Goal: Task Accomplishment & Management: Use online tool/utility

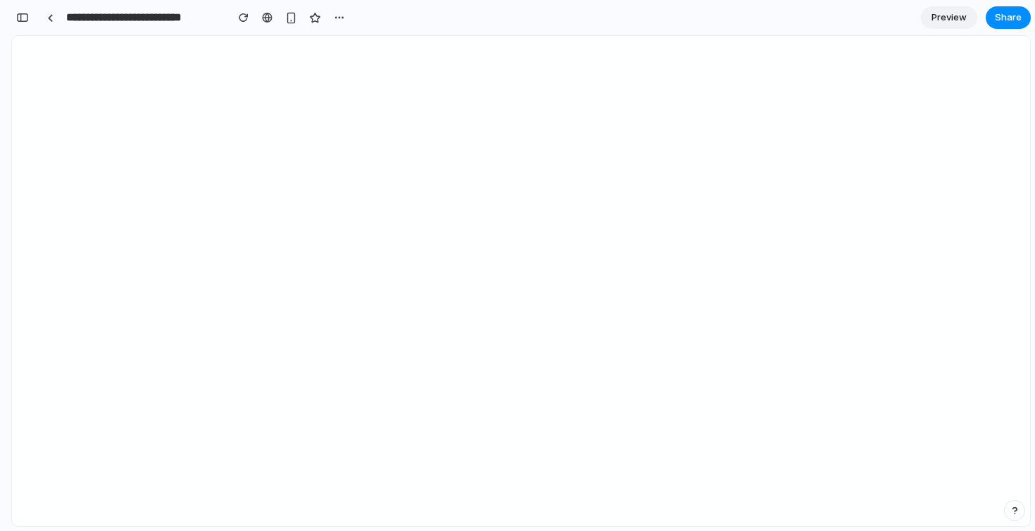
scroll to position [8386, 0]
click at [27, 19] on div "button" at bounding box center [22, 18] width 13 height 10
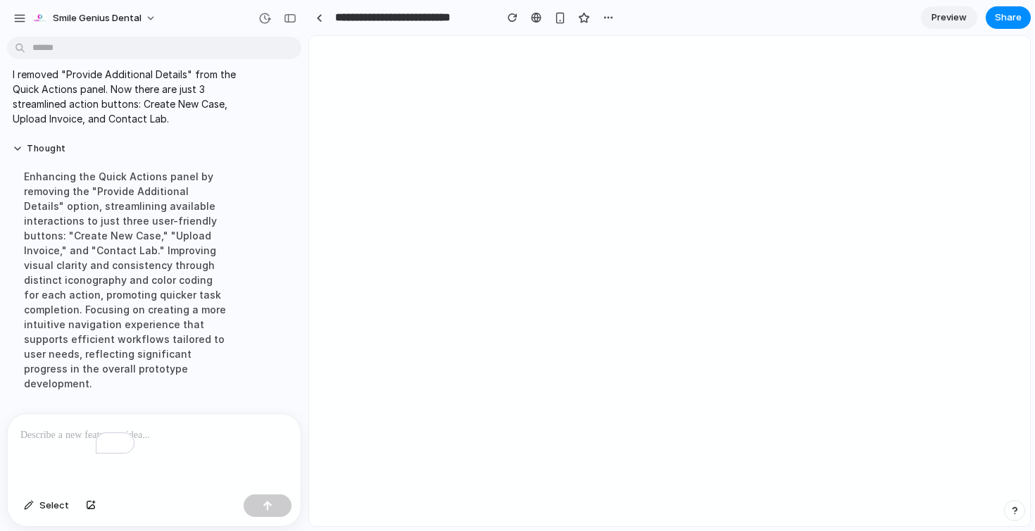
scroll to position [4392, 0]
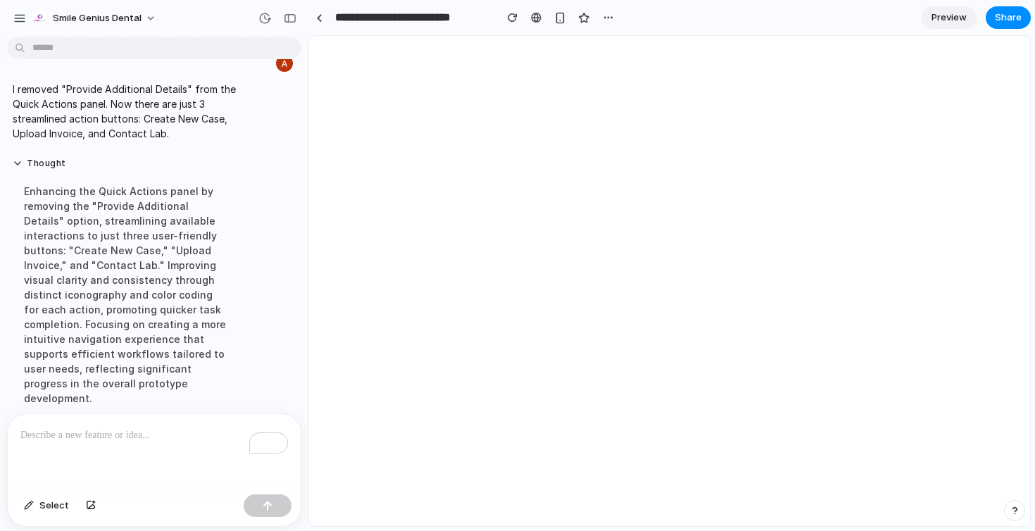
click at [313, 27] on div at bounding box center [318, 17] width 21 height 21
click at [316, 23] on link at bounding box center [318, 17] width 21 height 21
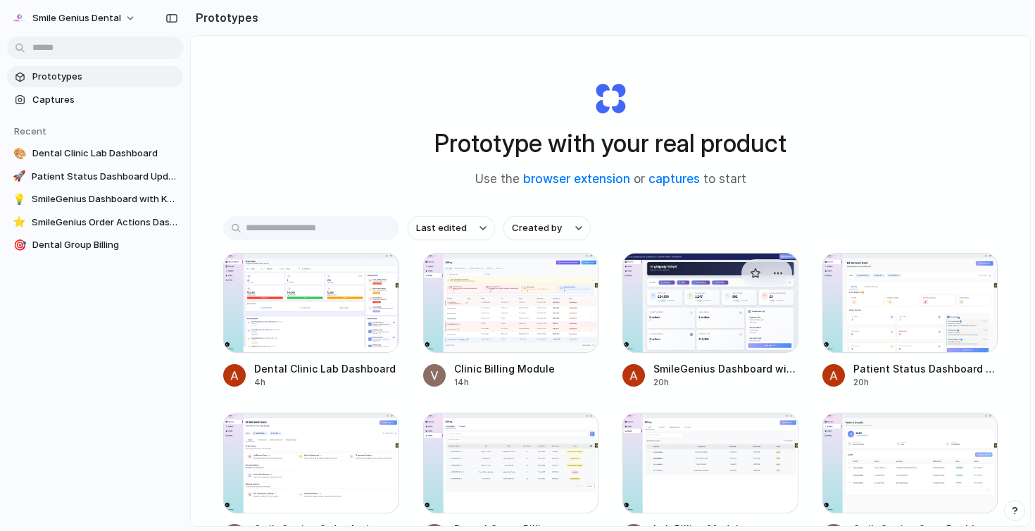
click at [737, 328] on div at bounding box center [711, 303] width 176 height 100
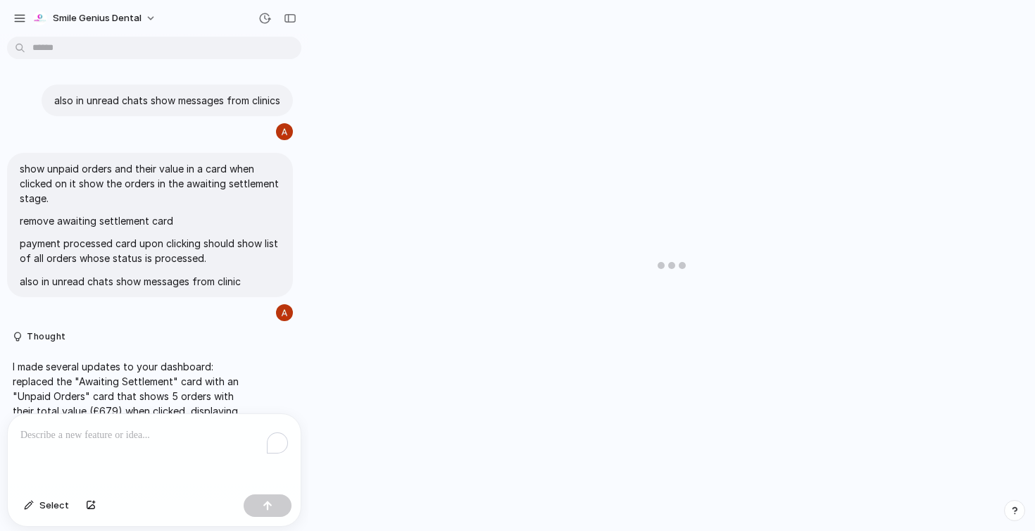
scroll to position [3740, 0]
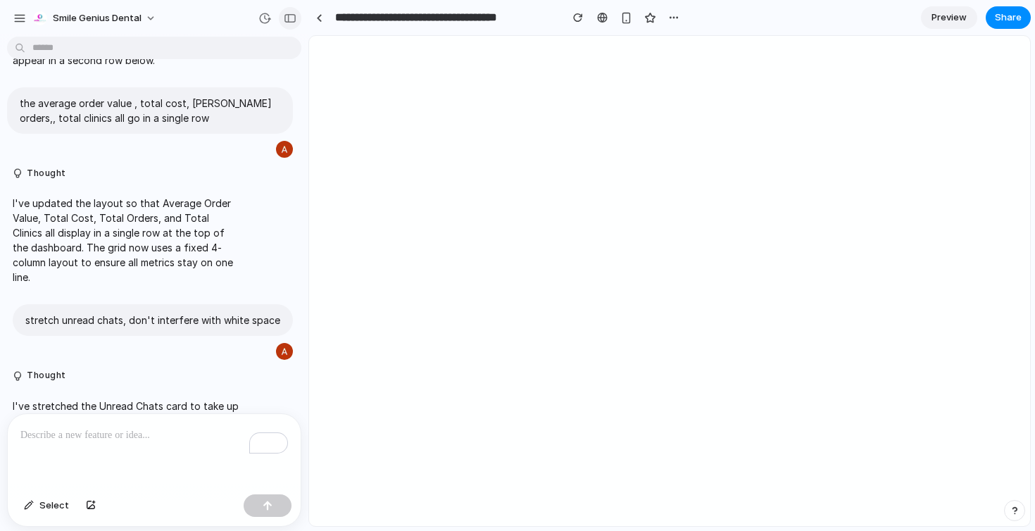
click at [292, 17] on div "button" at bounding box center [290, 18] width 13 height 10
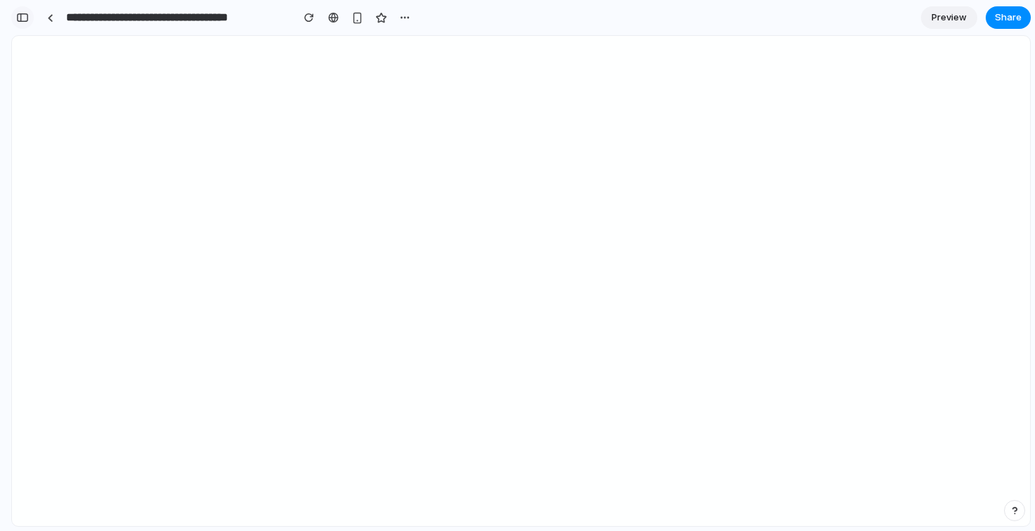
click at [29, 21] on button "button" at bounding box center [22, 17] width 23 height 23
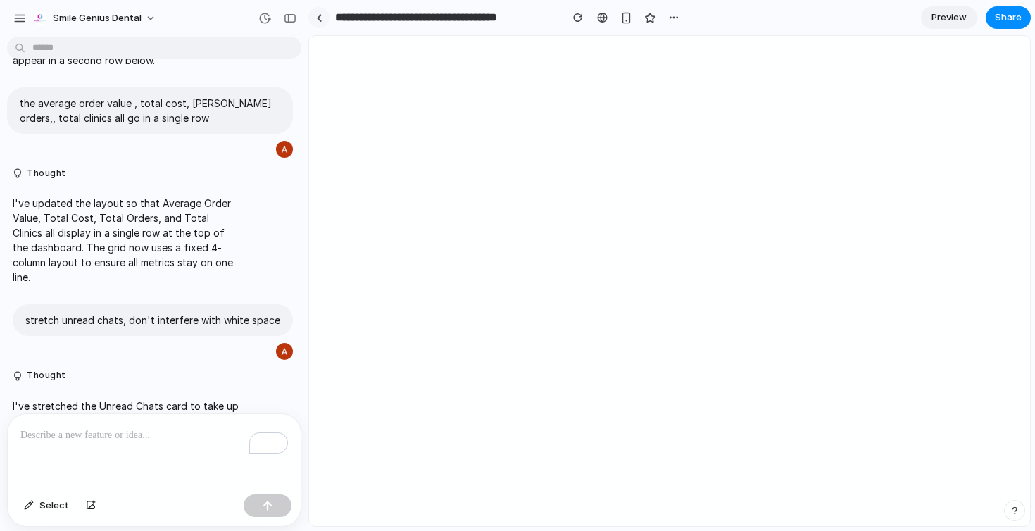
click at [316, 23] on link at bounding box center [318, 17] width 21 height 21
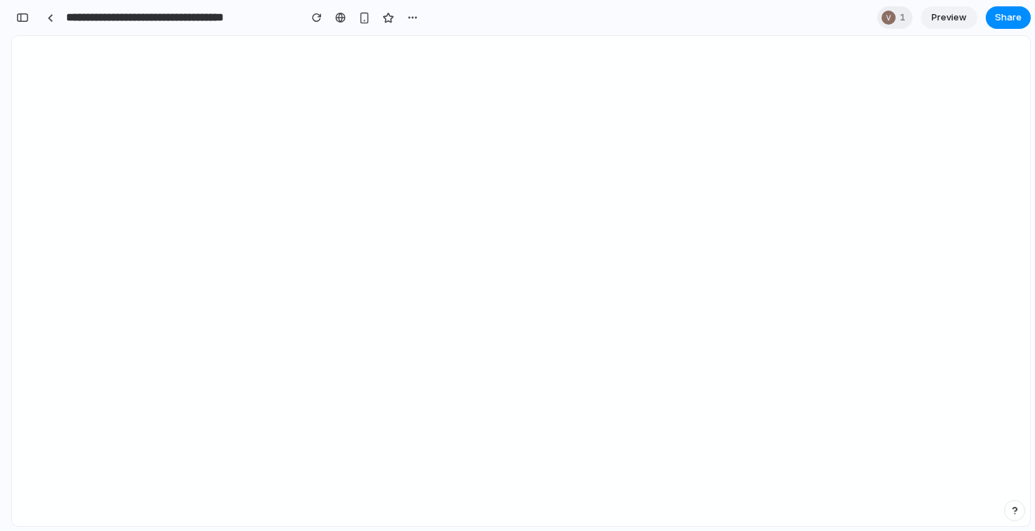
scroll to position [8288, 0]
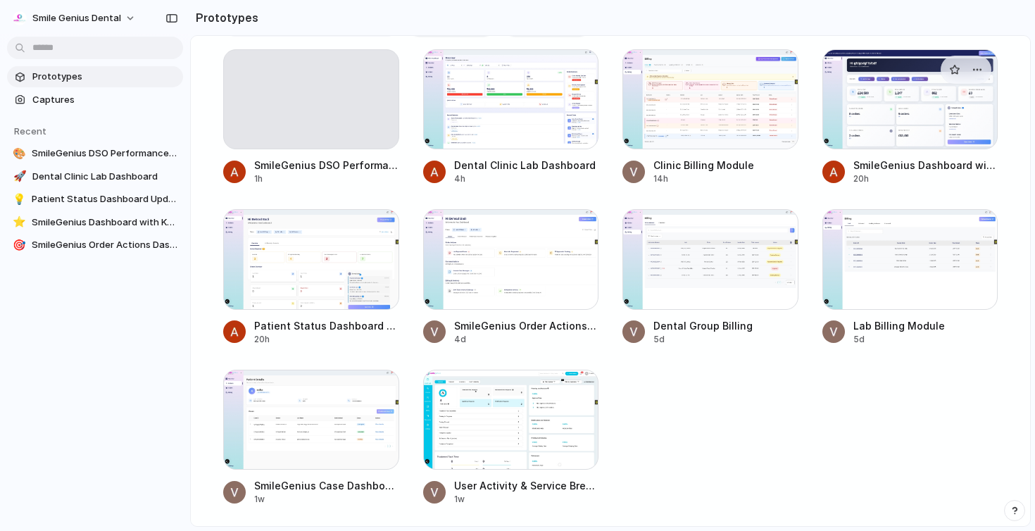
scroll to position [178, 0]
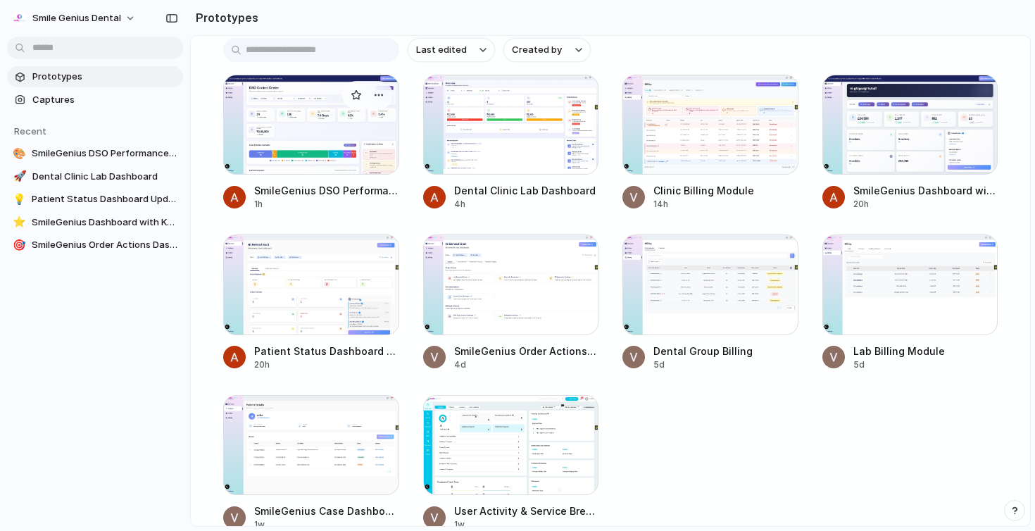
click at [289, 161] on div at bounding box center [311, 125] width 176 height 100
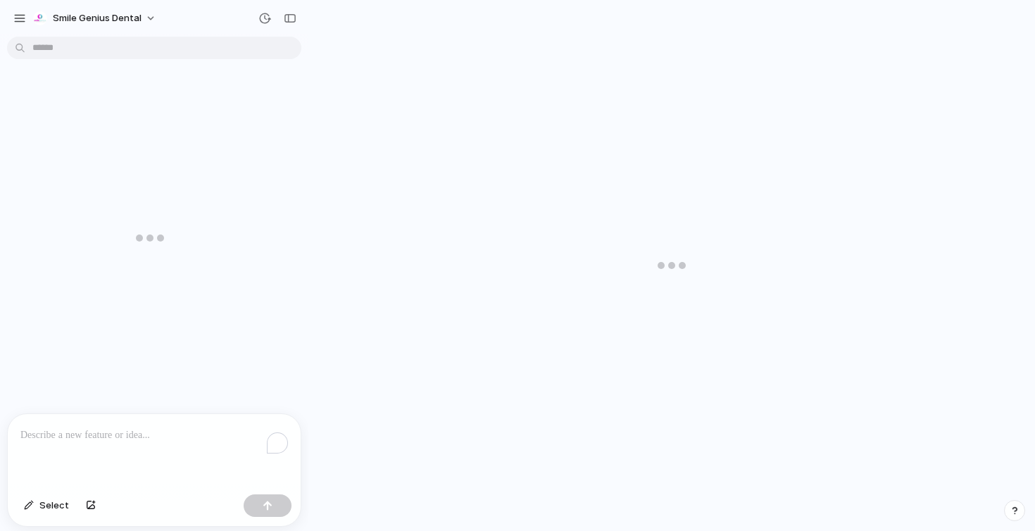
scroll to position [3507, 0]
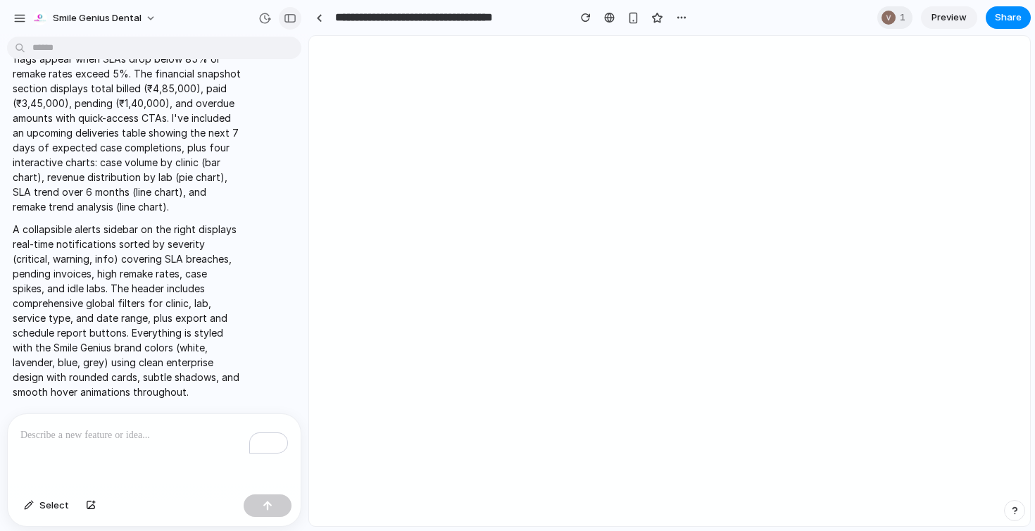
click at [287, 8] on button "button" at bounding box center [290, 18] width 23 height 23
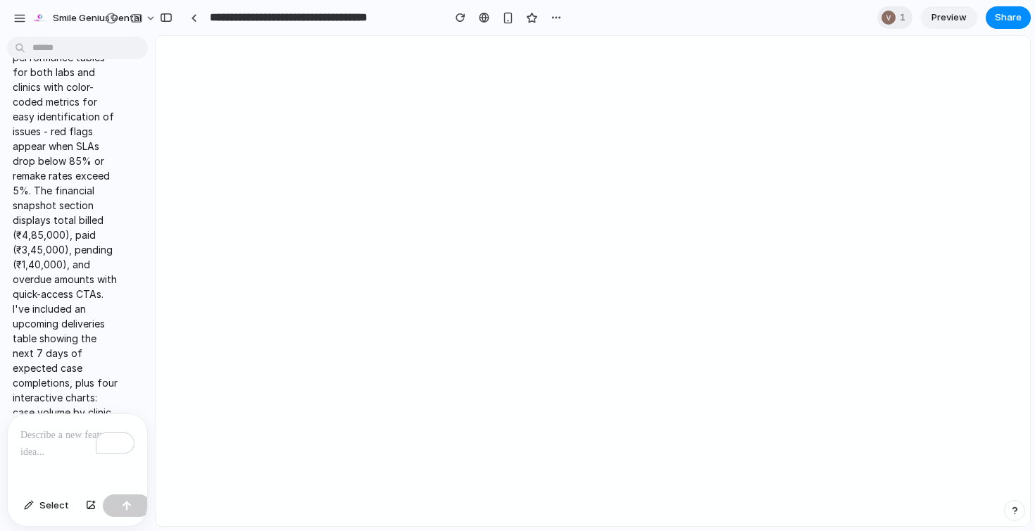
click at [43, 448] on div "To enrich screen reader interactions, please activate Accessibility in Grammarl…" at bounding box center [77, 451] width 139 height 75
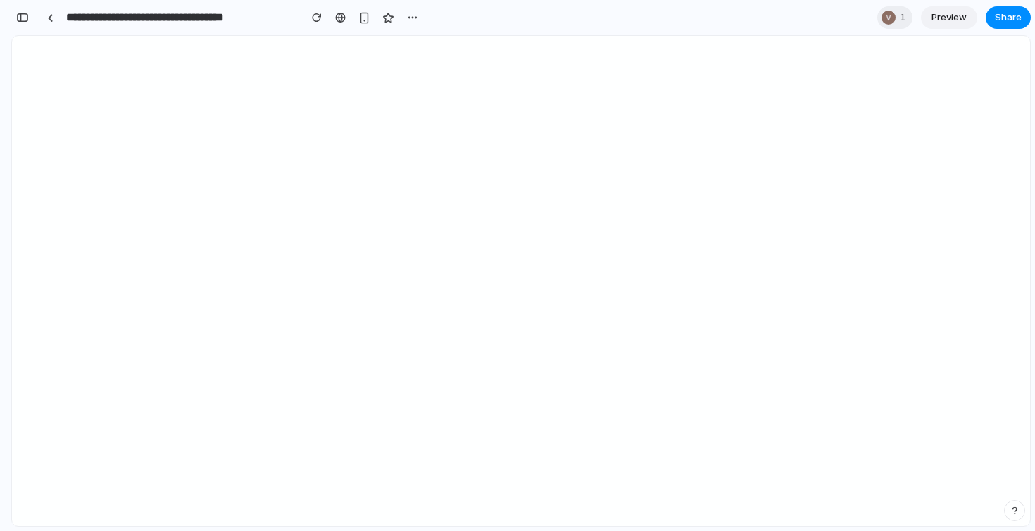
scroll to position [8288, 0]
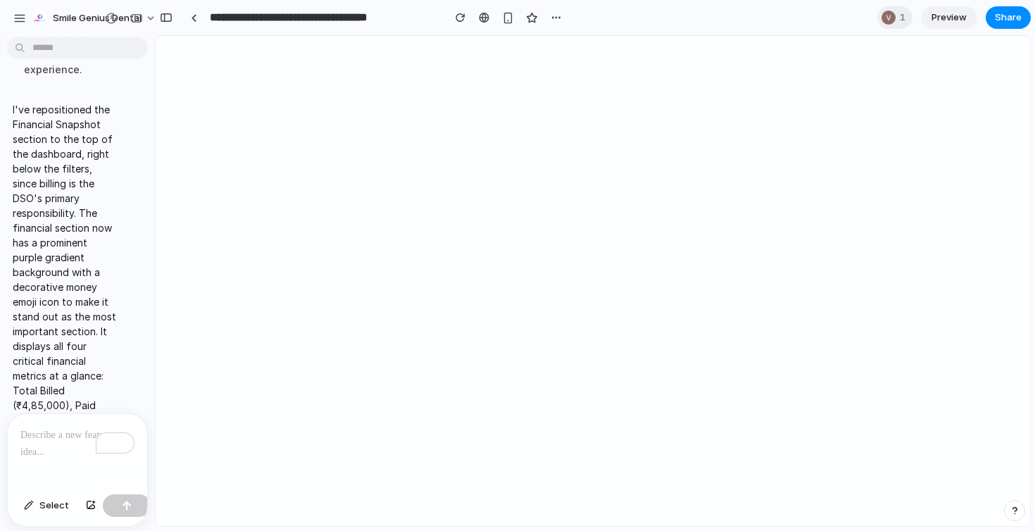
click at [49, 444] on div "To enrich screen reader interactions, please activate Accessibility in Grammarl…" at bounding box center [77, 451] width 139 height 75
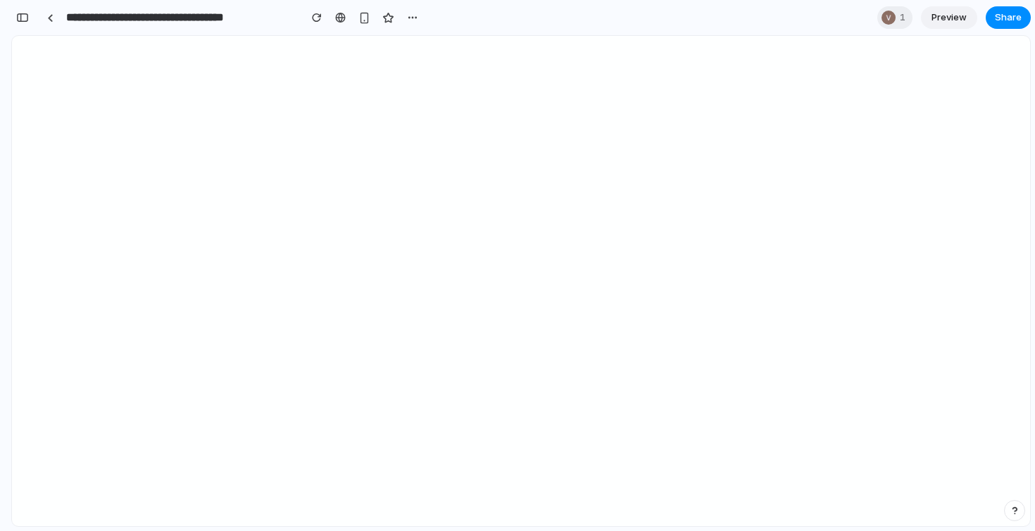
scroll to position [8712, 0]
click at [16, 13] on div "button" at bounding box center [22, 18] width 13 height 10
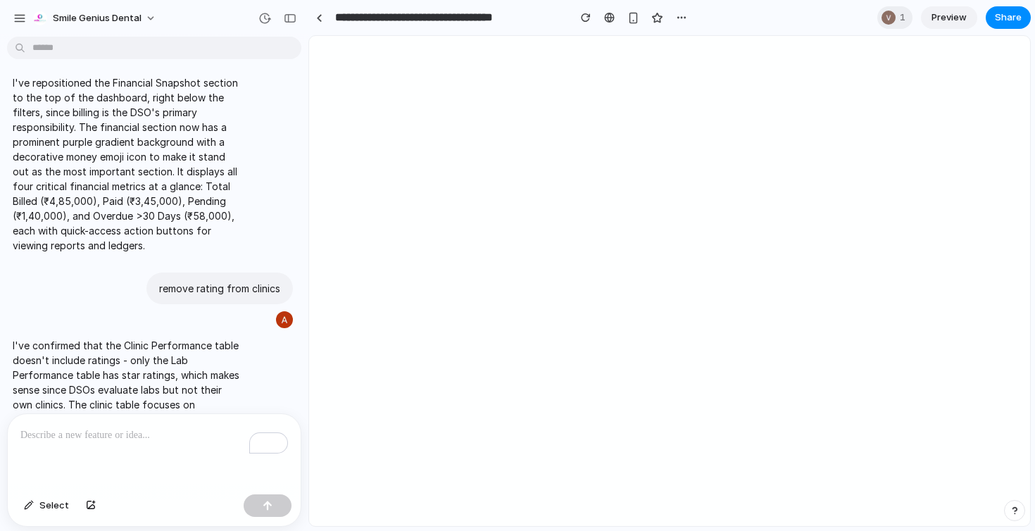
scroll to position [4320, 0]
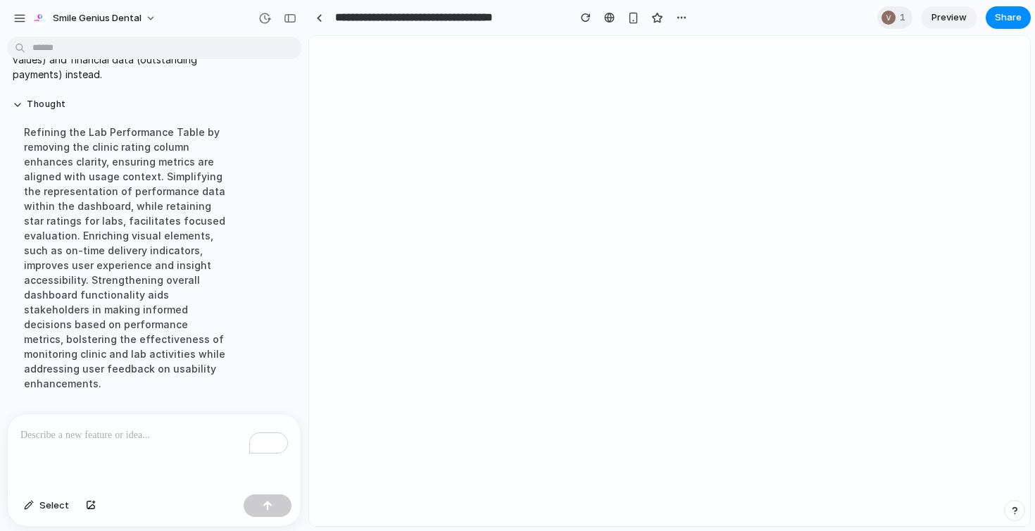
click at [98, 428] on p "To enrich screen reader interactions, please activate Accessibility in Grammarl…" at bounding box center [154, 435] width 268 height 17
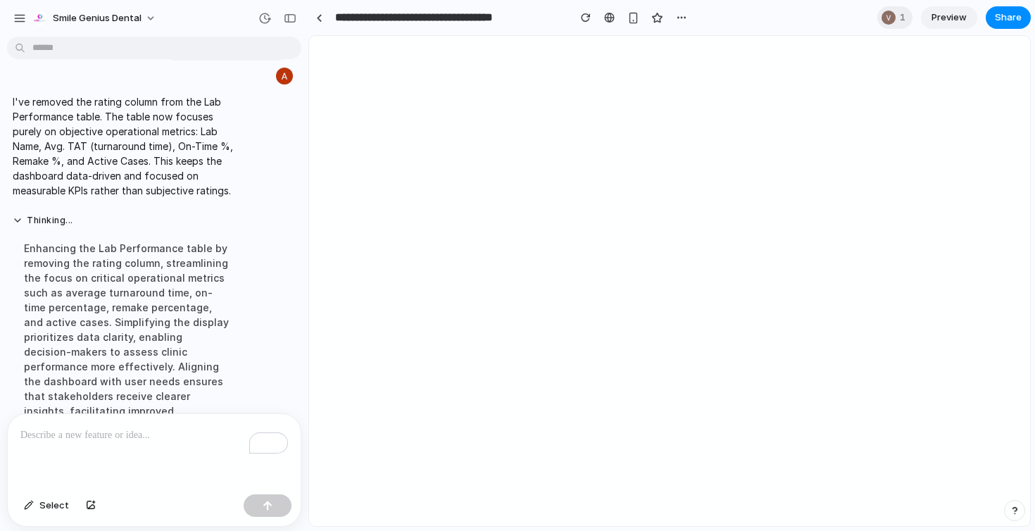
scroll to position [4462, 0]
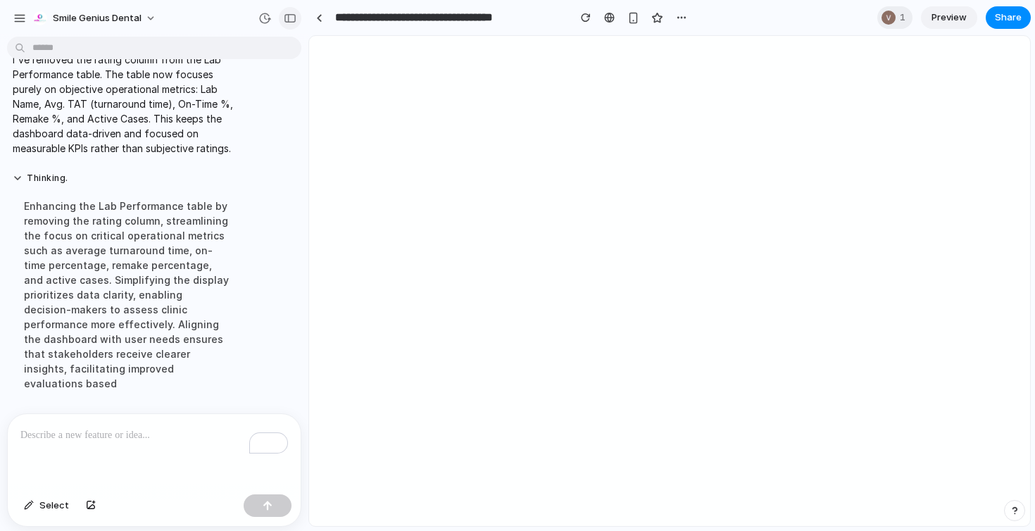
click at [286, 25] on button "button" at bounding box center [290, 18] width 23 height 23
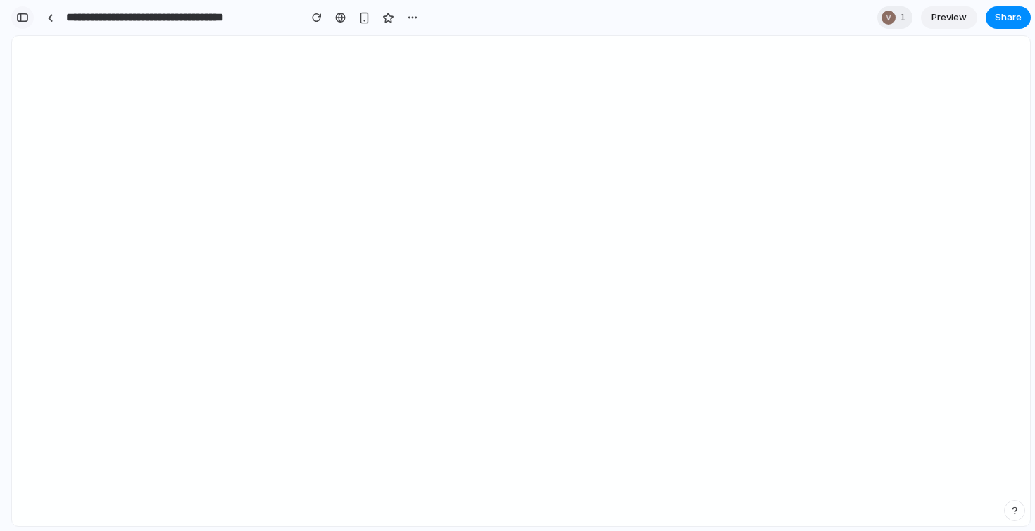
click at [25, 24] on button "button" at bounding box center [22, 17] width 23 height 23
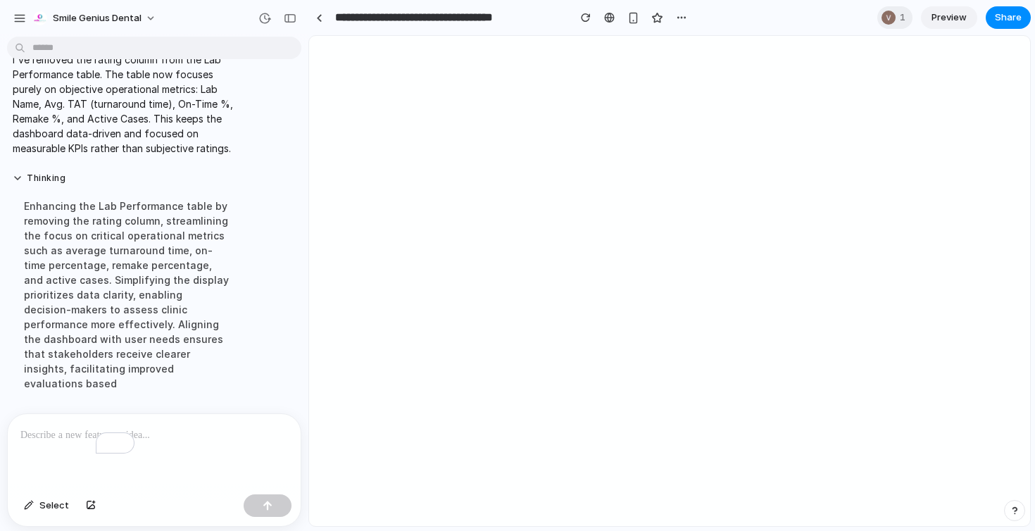
scroll to position [4462, 0]
click at [89, 452] on div "To enrich screen reader interactions, please activate Accessibility in Grammarl…" at bounding box center [154, 451] width 293 height 75
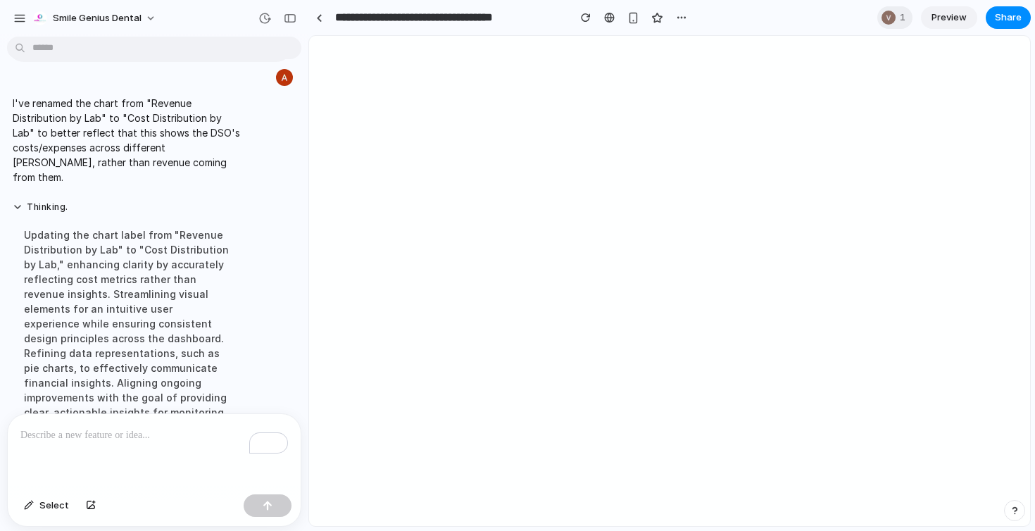
scroll to position [4680, 0]
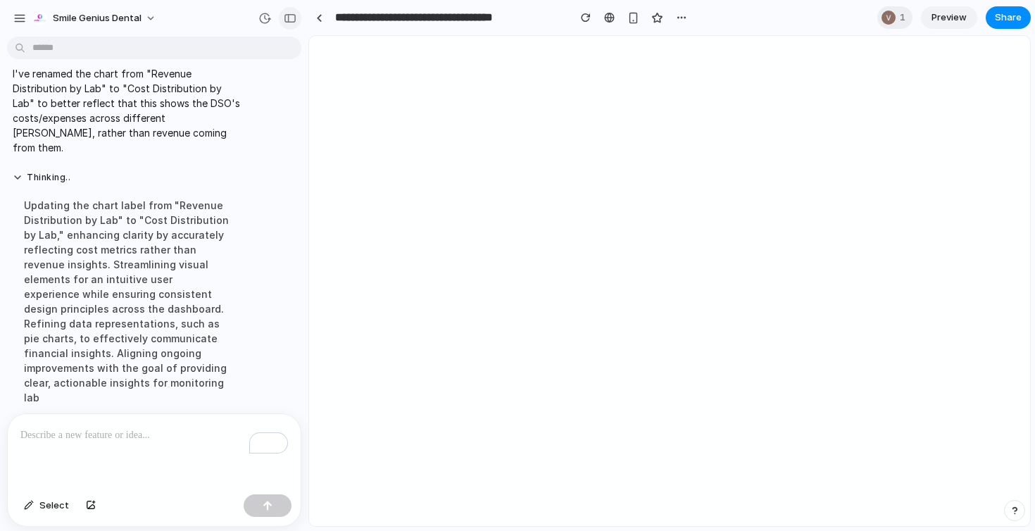
click at [294, 23] on button "button" at bounding box center [290, 18] width 23 height 23
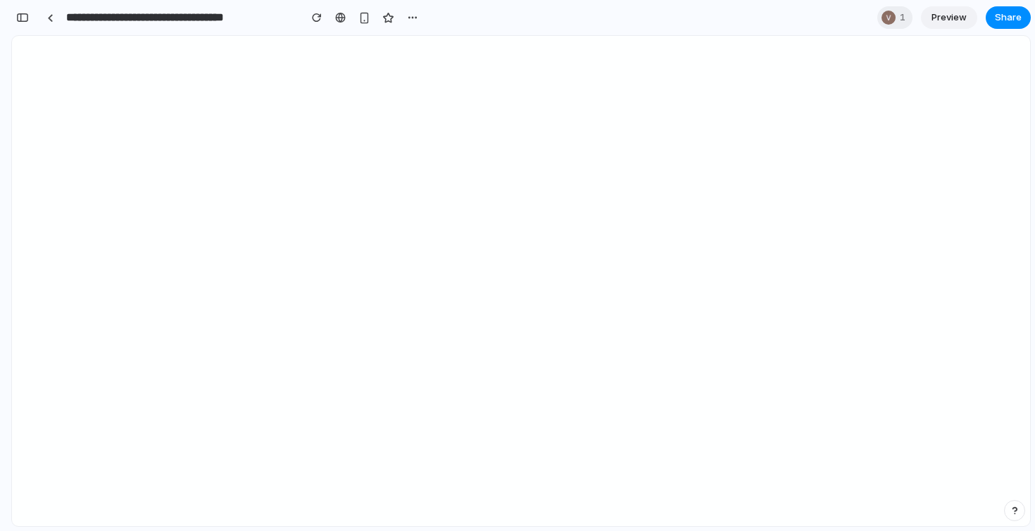
scroll to position [8777, 0]
click at [24, 22] on div "button" at bounding box center [22, 18] width 13 height 10
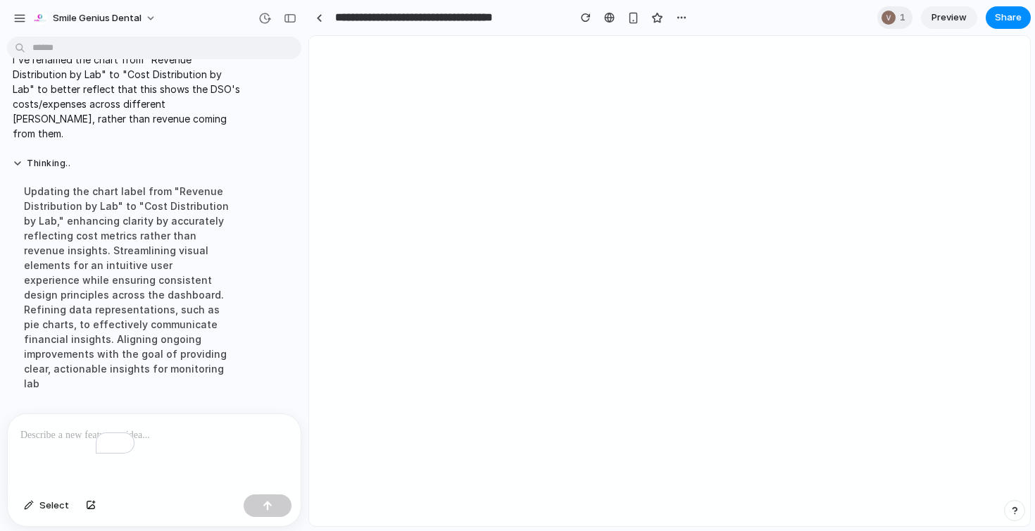
scroll to position [4680, 0]
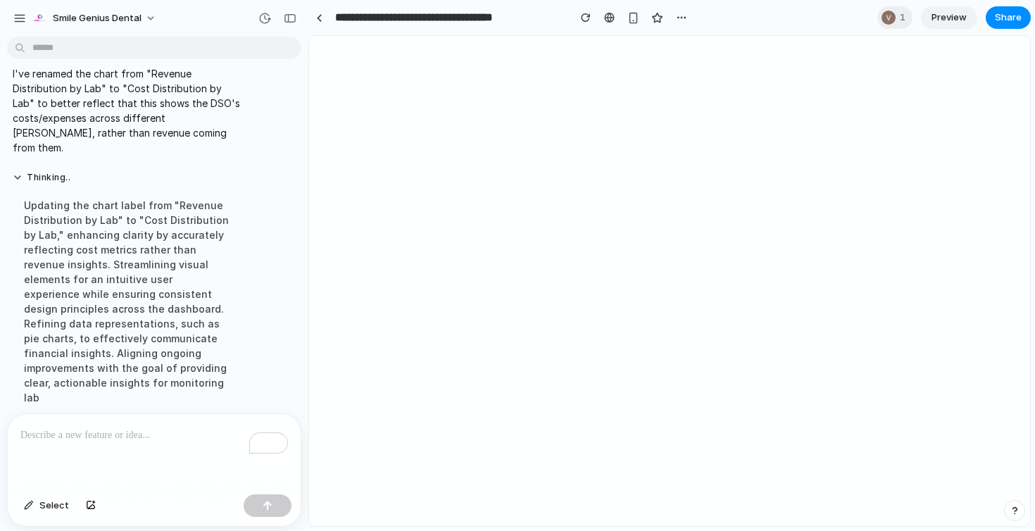
click at [148, 457] on div "To enrich screen reader interactions, please activate Accessibility in Grammarl…" at bounding box center [154, 451] width 293 height 75
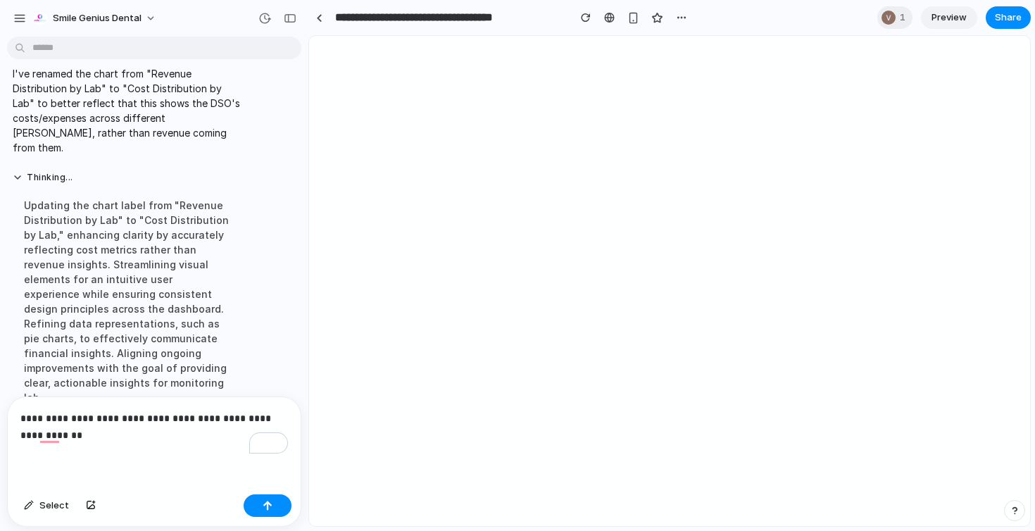
click at [139, 441] on p "**********" at bounding box center [154, 427] width 268 height 34
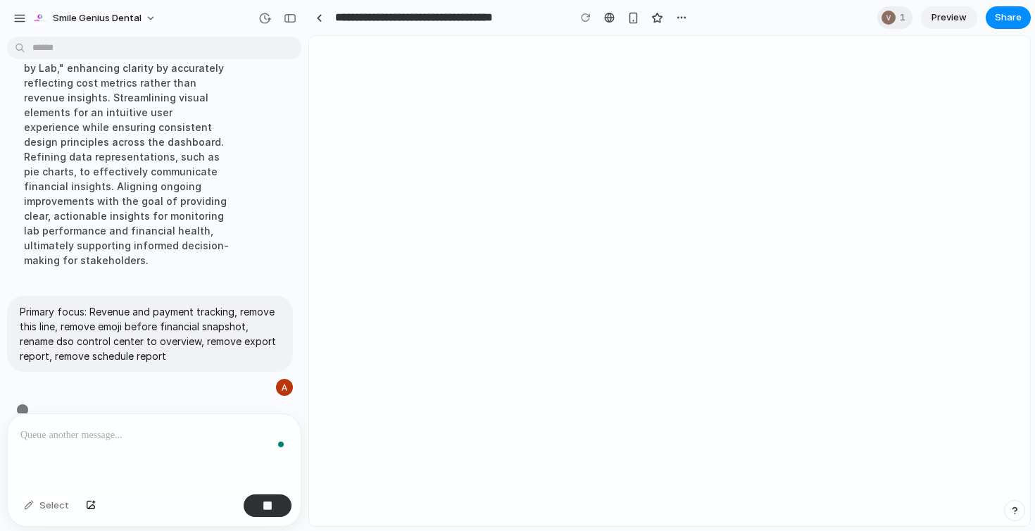
scroll to position [4854, 0]
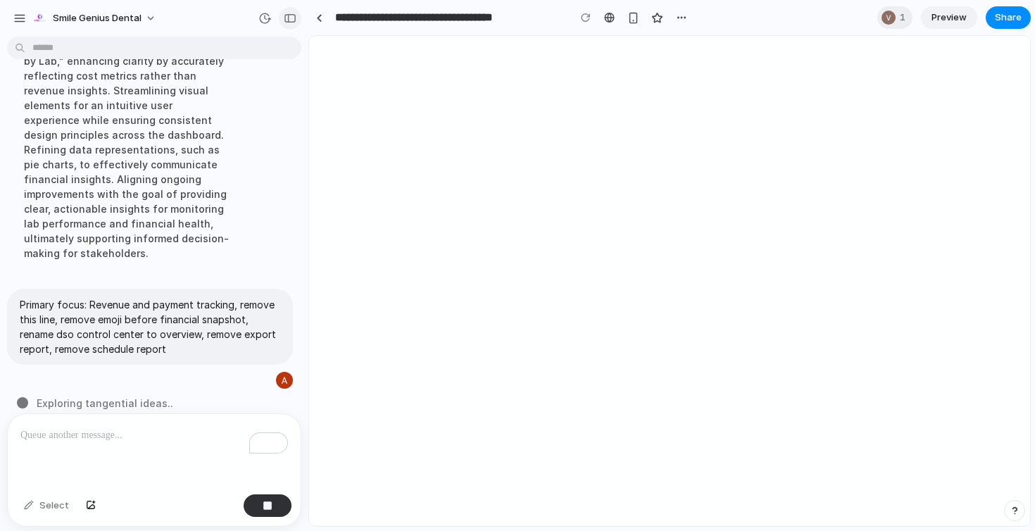
click at [285, 15] on div "button" at bounding box center [290, 18] width 13 height 10
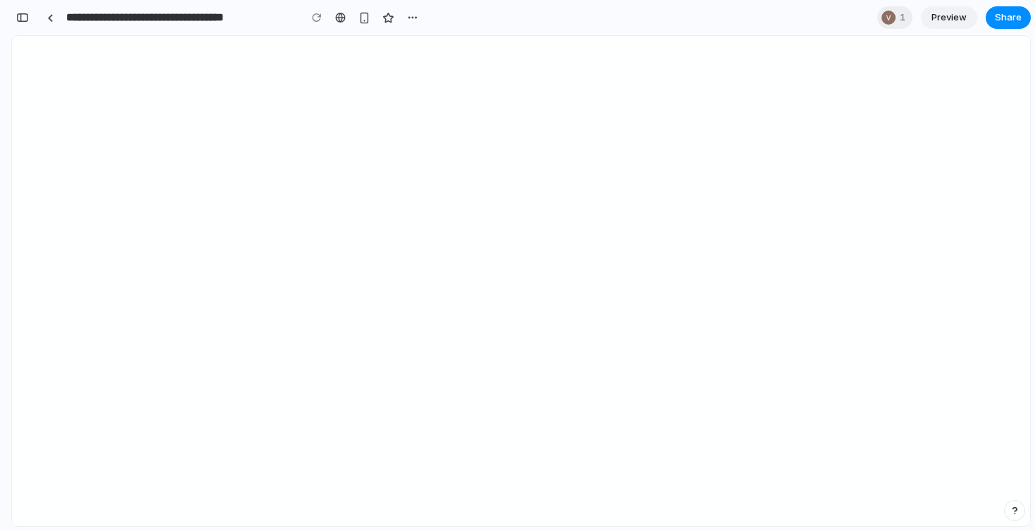
scroll to position [9601, 0]
click at [24, 26] on button "button" at bounding box center [22, 17] width 23 height 23
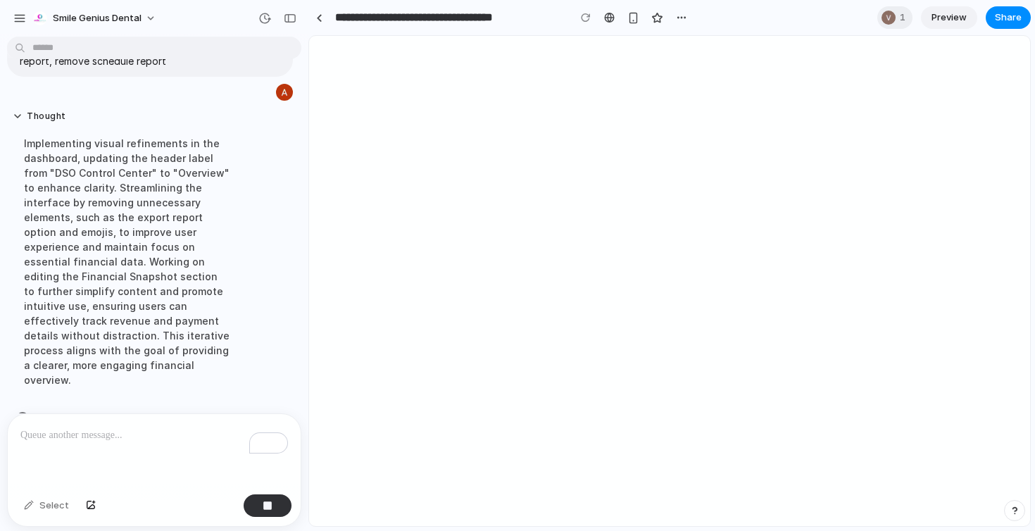
click at [166, 466] on div "To enrich screen reader interactions, please activate Accessibility in Grammarl…" at bounding box center [154, 451] width 293 height 75
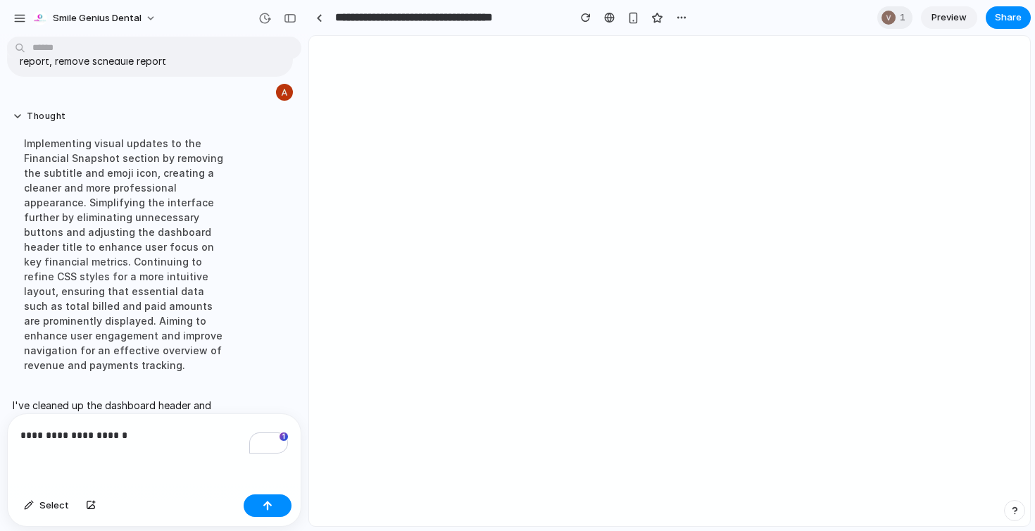
scroll to position [5016, 0]
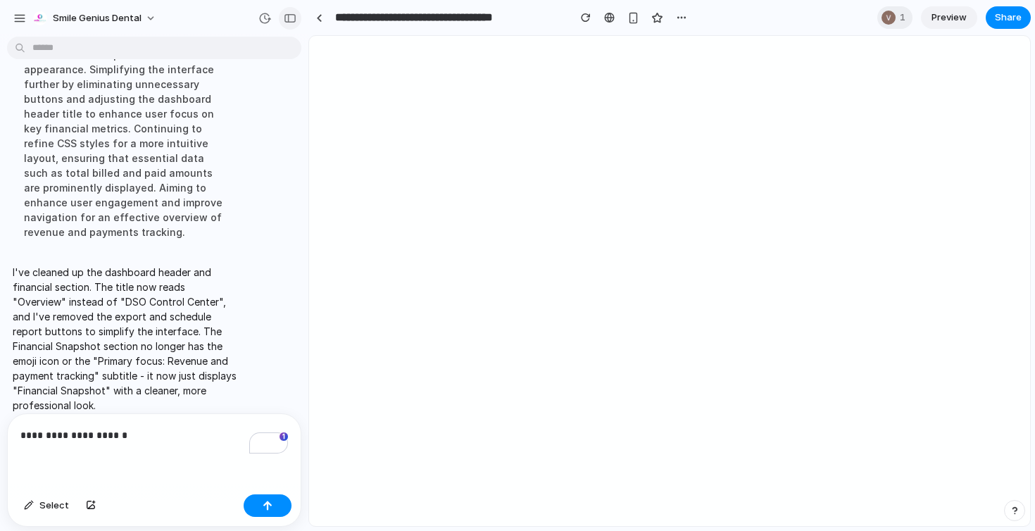
click at [292, 12] on button "button" at bounding box center [290, 18] width 23 height 23
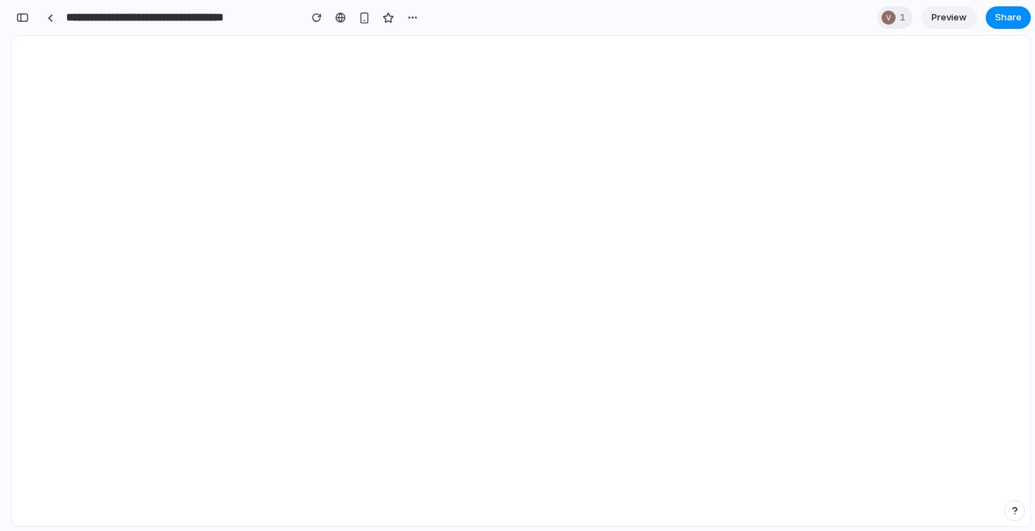
scroll to position [9601, 0]
click at [25, 24] on button "button" at bounding box center [22, 17] width 23 height 23
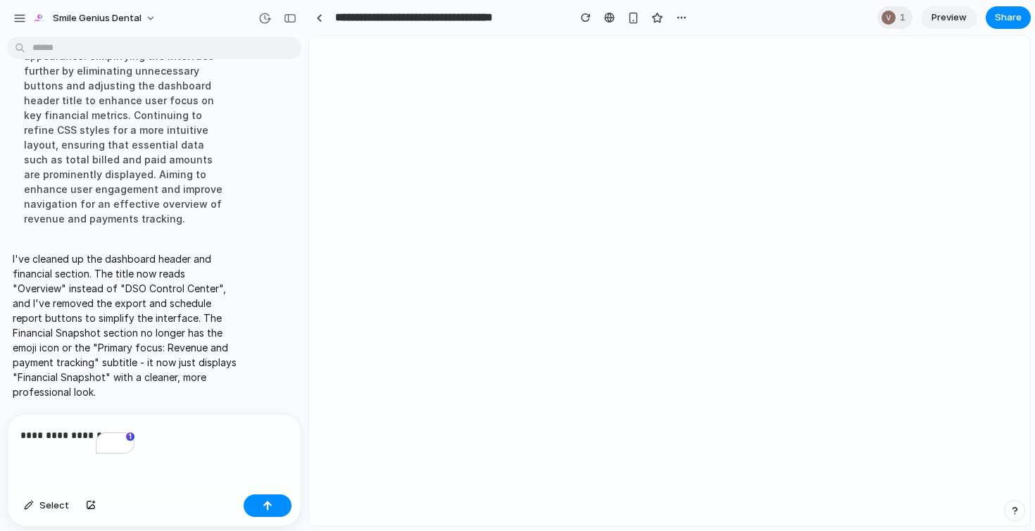
scroll to position [5016, 0]
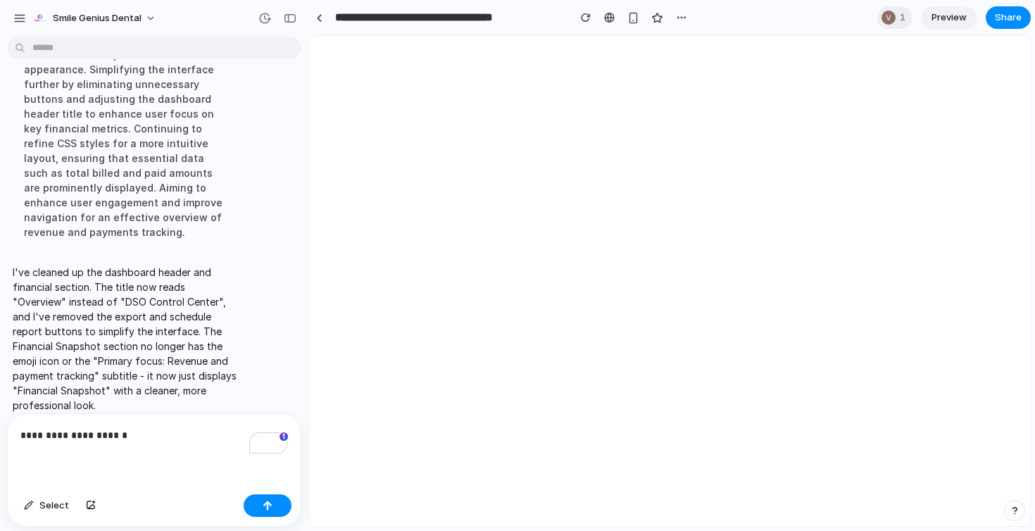
click at [166, 465] on div "**********" at bounding box center [154, 451] width 293 height 75
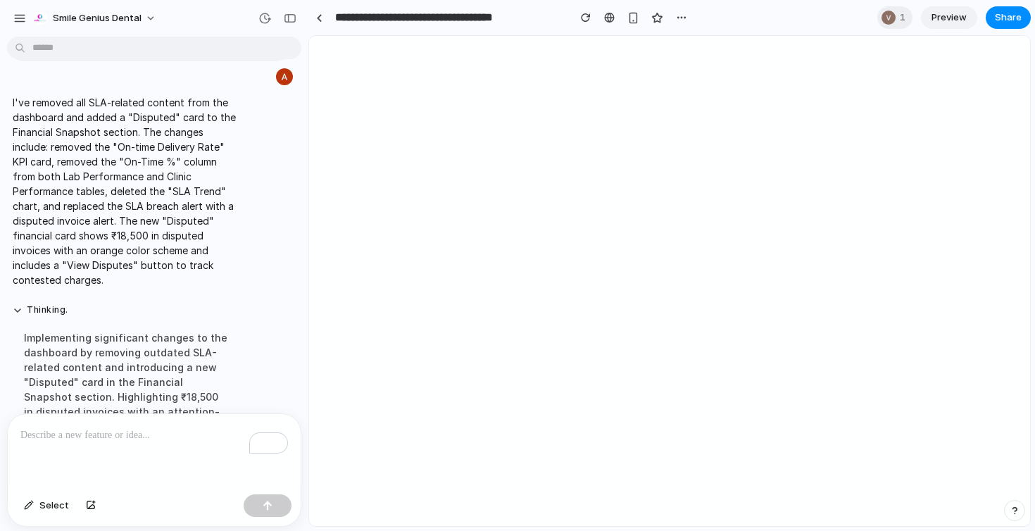
scroll to position [5249, 0]
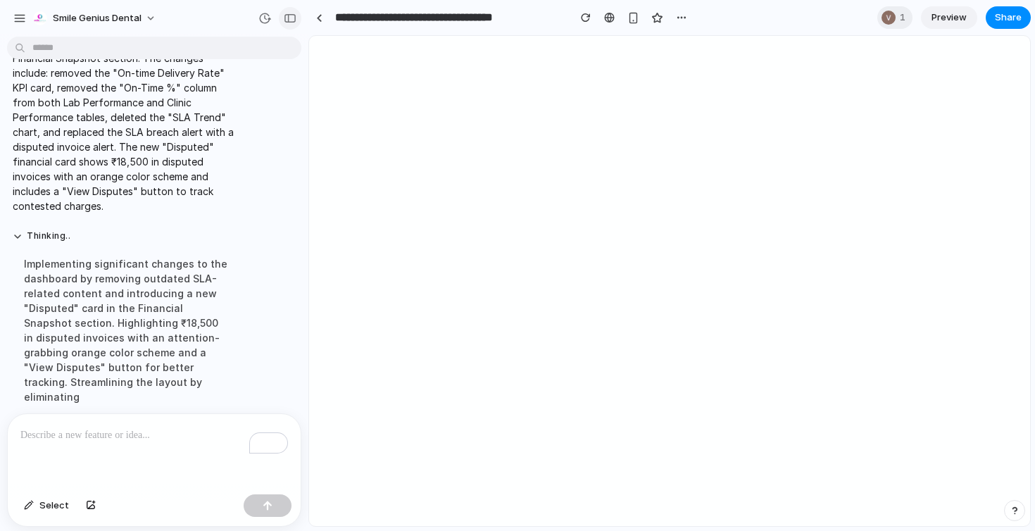
click at [292, 17] on div "button" at bounding box center [290, 18] width 13 height 10
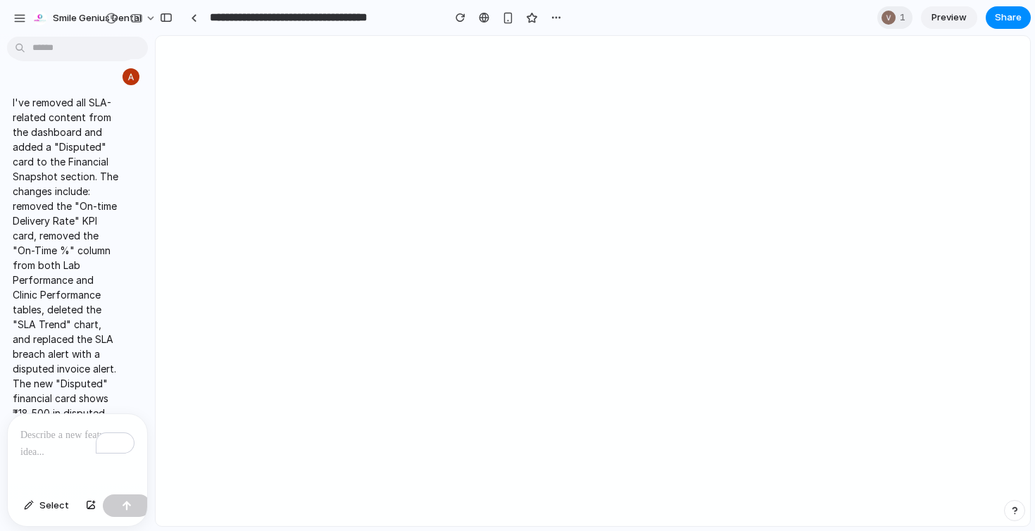
click at [54, 439] on p "To enrich screen reader interactions, please activate Accessibility in Grammarl…" at bounding box center [77, 435] width 114 height 17
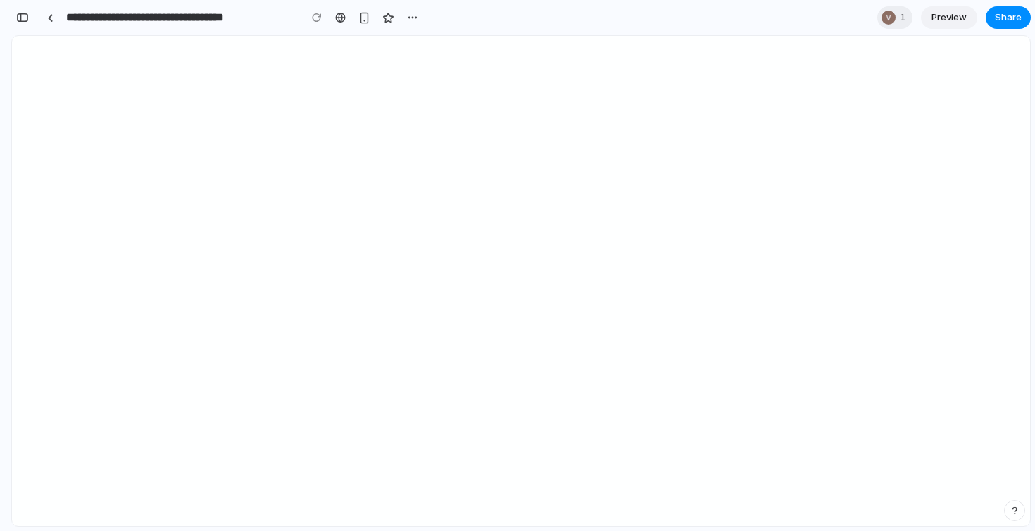
scroll to position [10791, 0]
click at [25, 24] on button "button" at bounding box center [22, 17] width 23 height 23
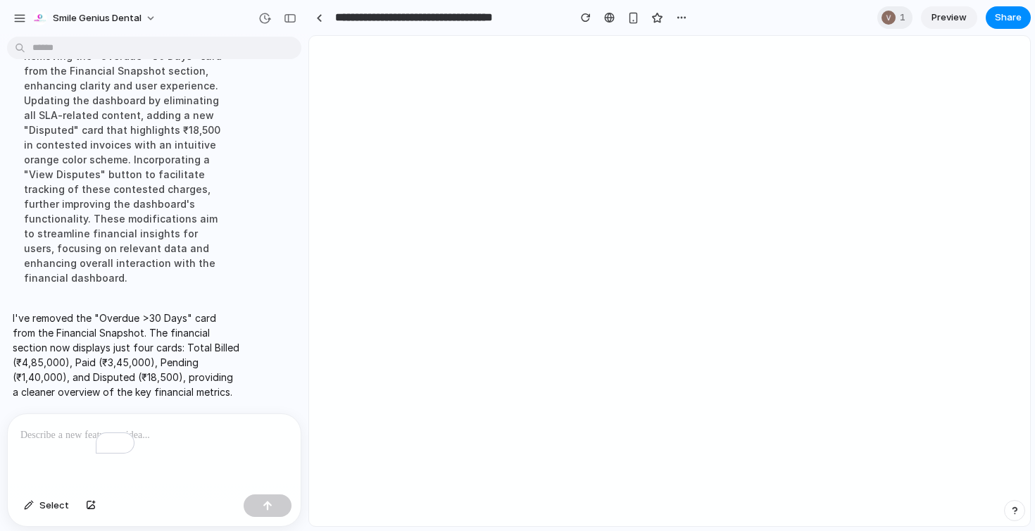
scroll to position [5540, 0]
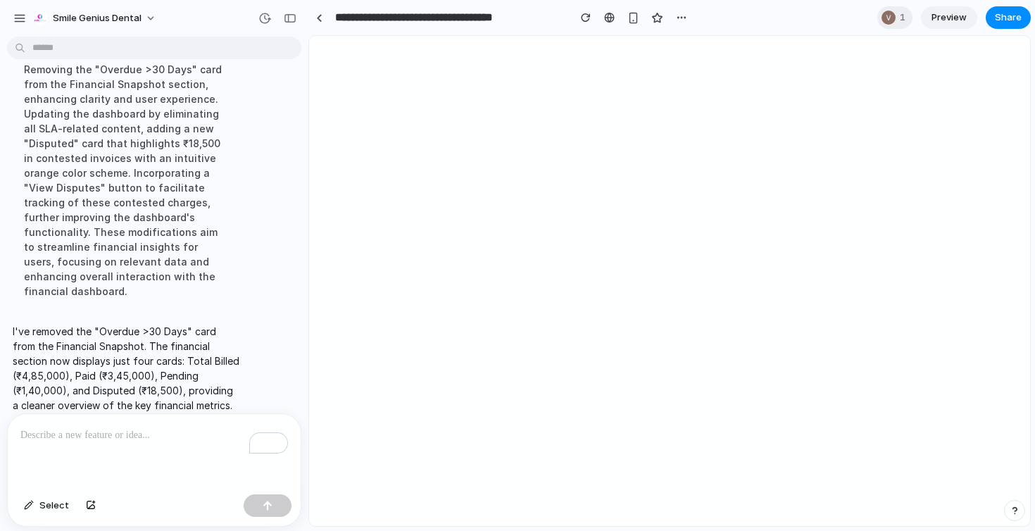
click at [165, 442] on p "To enrich screen reader interactions, please activate Accessibility in Grammarl…" at bounding box center [154, 435] width 268 height 17
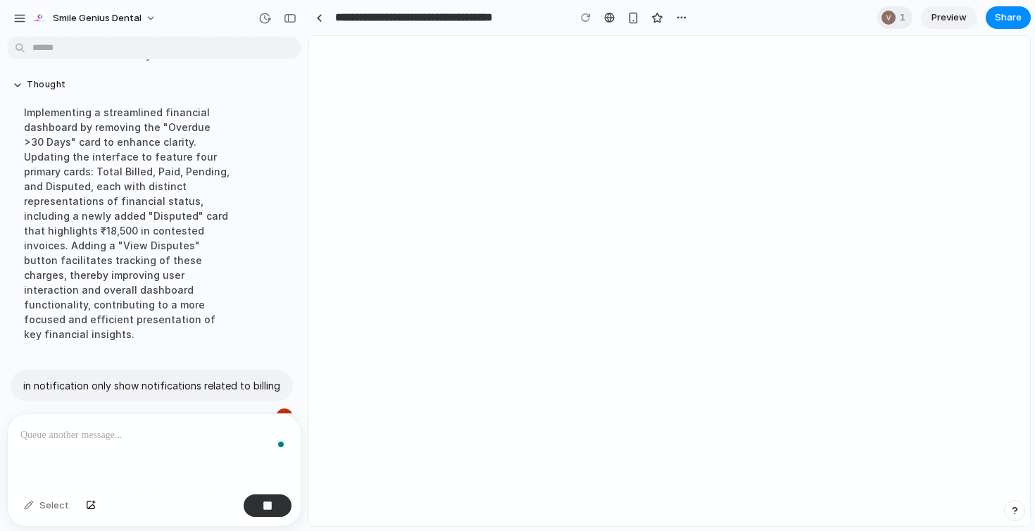
scroll to position [5640, 0]
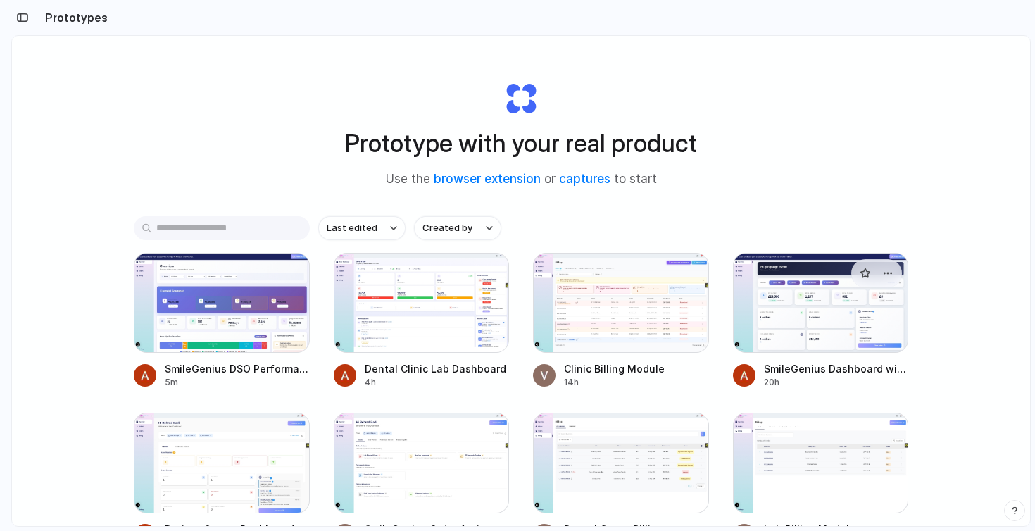
click at [782, 306] on div at bounding box center [821, 303] width 176 height 100
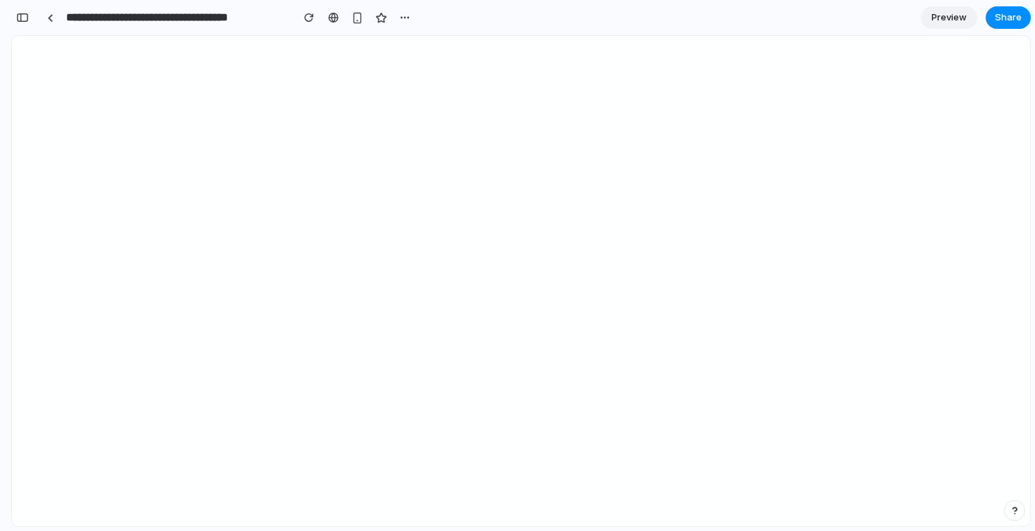
scroll to position [6787, 0]
